Goal: Information Seeking & Learning: Check status

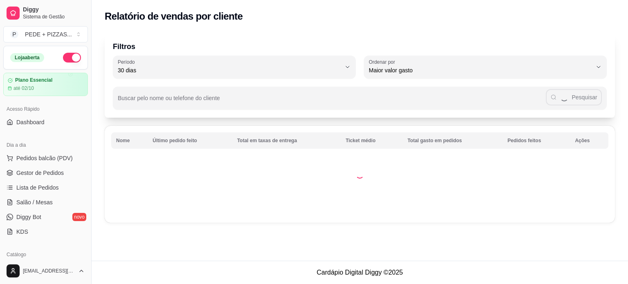
select select "30"
select select "HIGHEST_TOTAL_SPENT_WITH_ORDERS"
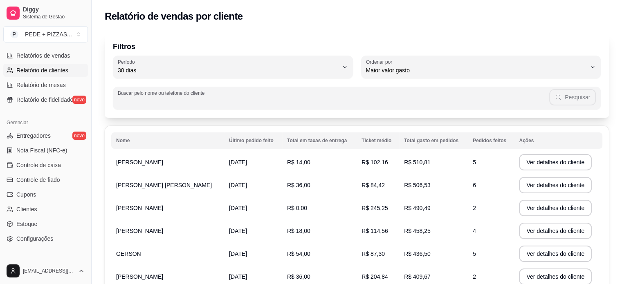
click at [196, 99] on input "Buscar pelo nome ou telefone do cliente" at bounding box center [334, 101] width 432 height 8
type input "sal"
click at [572, 97] on button "Pesquisar" at bounding box center [573, 97] width 46 height 16
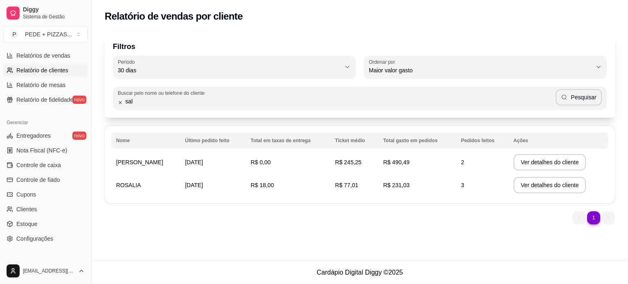
click at [149, 163] on span "[PERSON_NAME]" at bounding box center [139, 162] width 47 height 7
click at [545, 162] on button "Ver detalhes do cliente" at bounding box center [550, 163] width 70 height 16
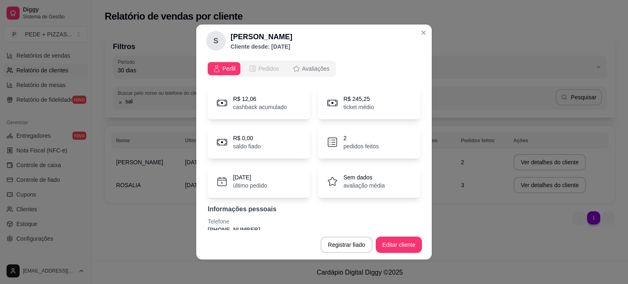
click at [262, 69] on span "Pedidos" at bounding box center [269, 69] width 21 height 8
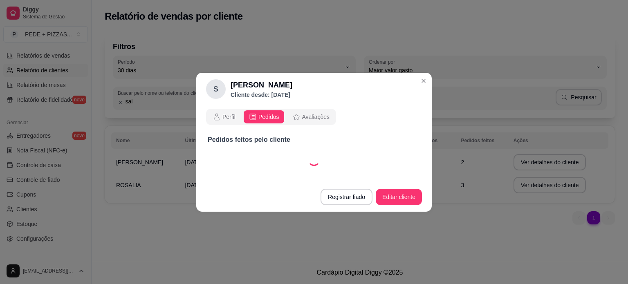
select select "30"
select select "ALL"
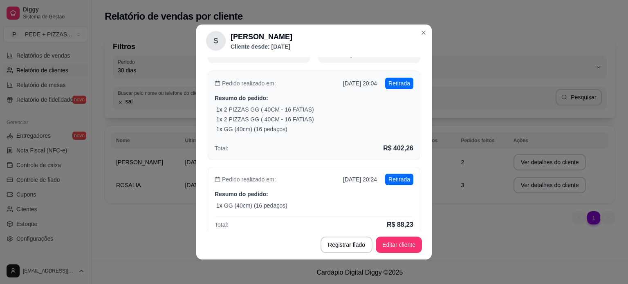
scroll to position [82, 0]
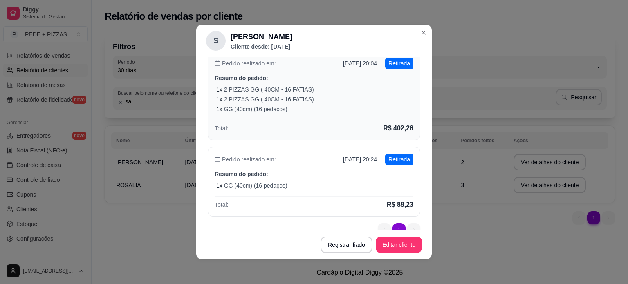
drag, startPoint x: 327, startPoint y: 30, endPoint x: 337, endPoint y: 72, distance: 43.5
click at [349, 42] on header "S [PERSON_NAME] Cliente desde: [DATE]" at bounding box center [314, 41] width 236 height 33
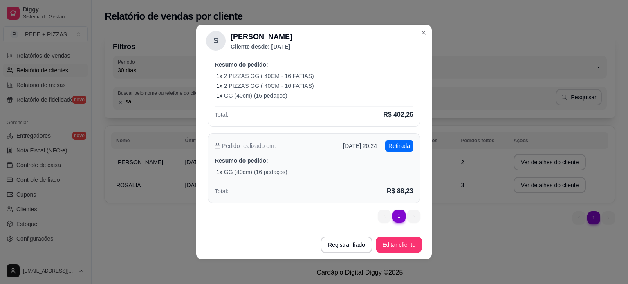
scroll to position [0, 0]
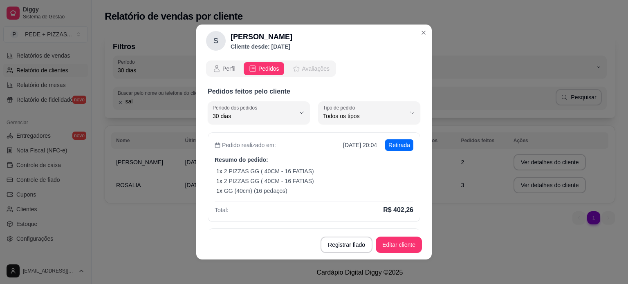
click at [310, 65] on span "Avaliações" at bounding box center [315, 69] width 27 height 8
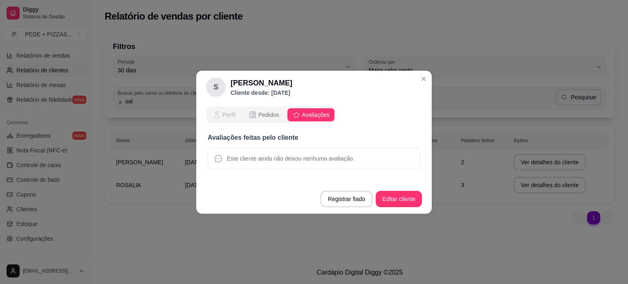
click at [221, 113] on icon "opções" at bounding box center [217, 115] width 8 height 8
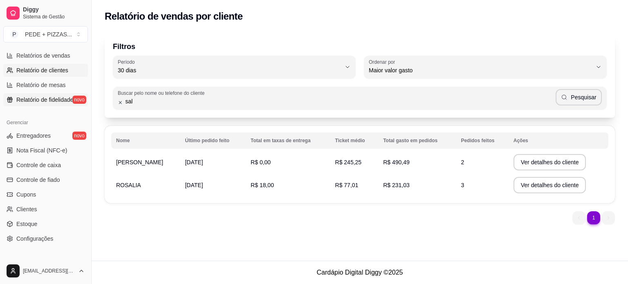
click at [47, 100] on span "Relatório de fidelidade" at bounding box center [44, 100] width 57 height 8
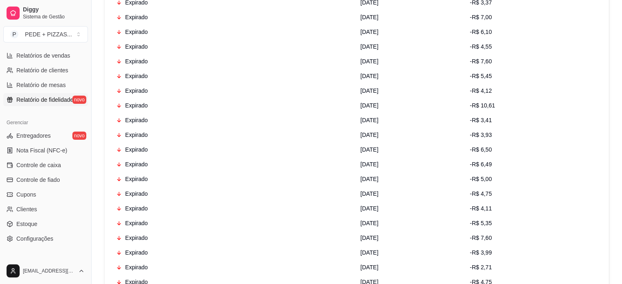
scroll to position [982, 0]
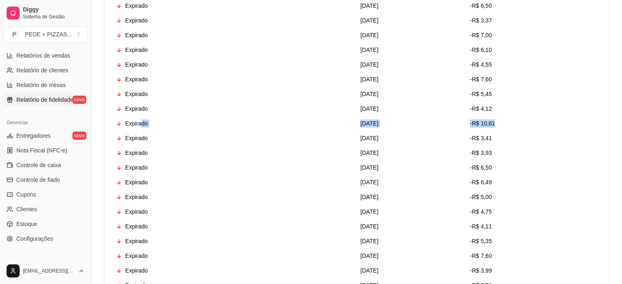
drag, startPoint x: 506, startPoint y: 124, endPoint x: 139, endPoint y: 122, distance: 367.0
click at [139, 122] on tr "Expirado [DATE] -R$ 10,61" at bounding box center [356, 123] width 491 height 15
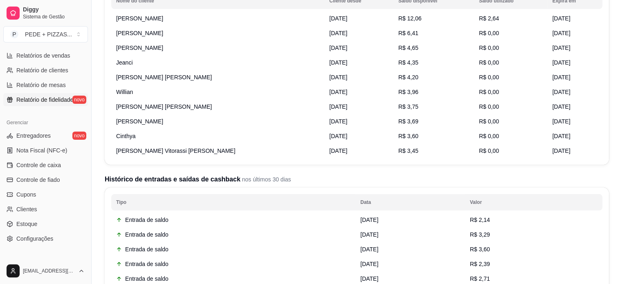
scroll to position [123, 0]
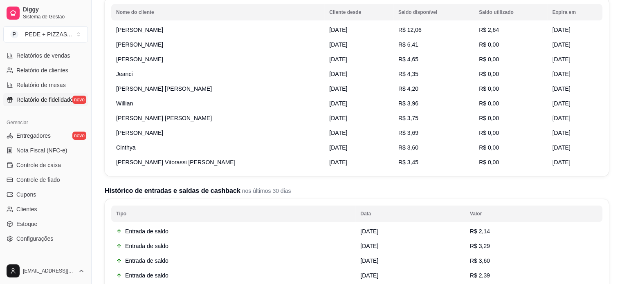
click at [153, 230] on div "Entrada de saldo" at bounding box center [233, 231] width 234 height 8
click at [47, 153] on span "Nota Fiscal (NFC-e)" at bounding box center [41, 150] width 51 height 8
